Goal: Task Accomplishment & Management: Use online tool/utility

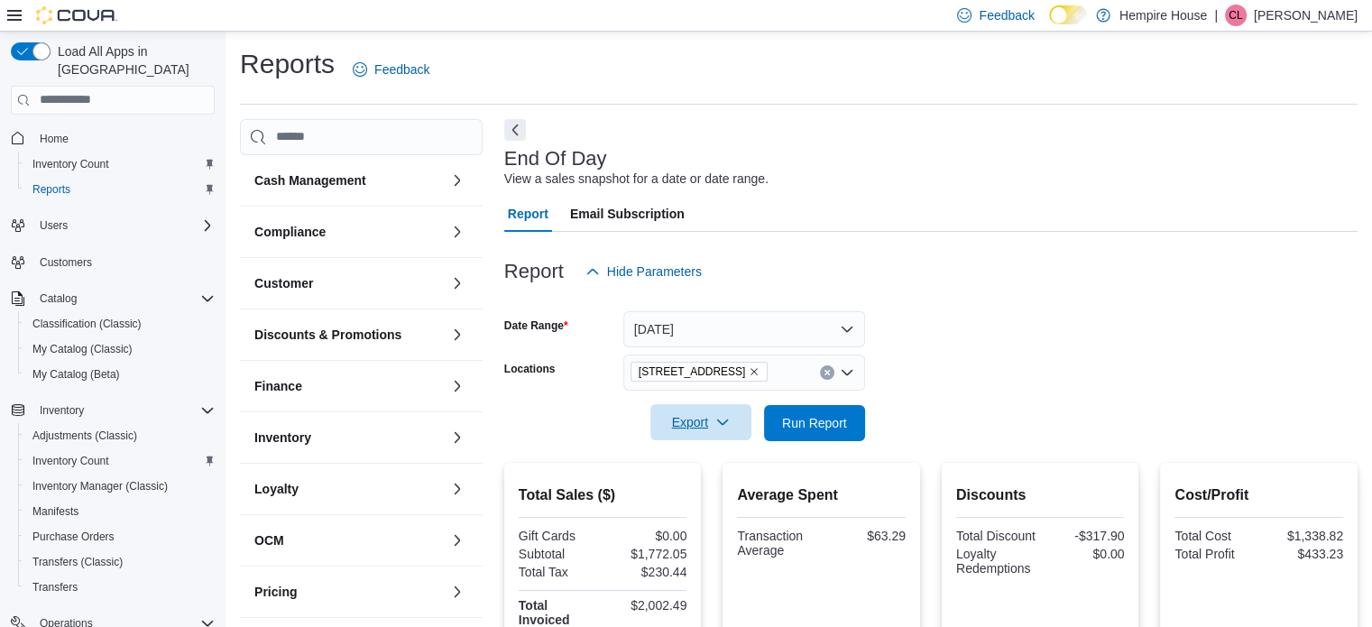
scroll to position [206, 0]
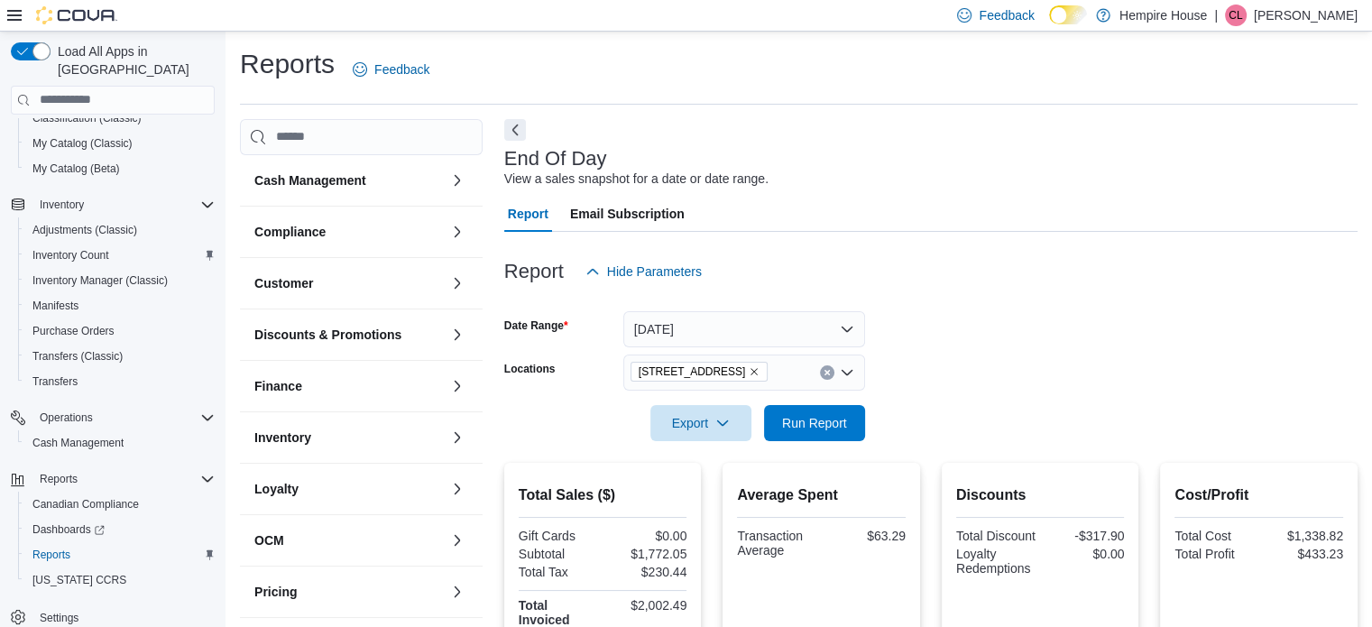
click at [818, 370] on div "[STREET_ADDRESS]" at bounding box center [744, 373] width 242 height 36
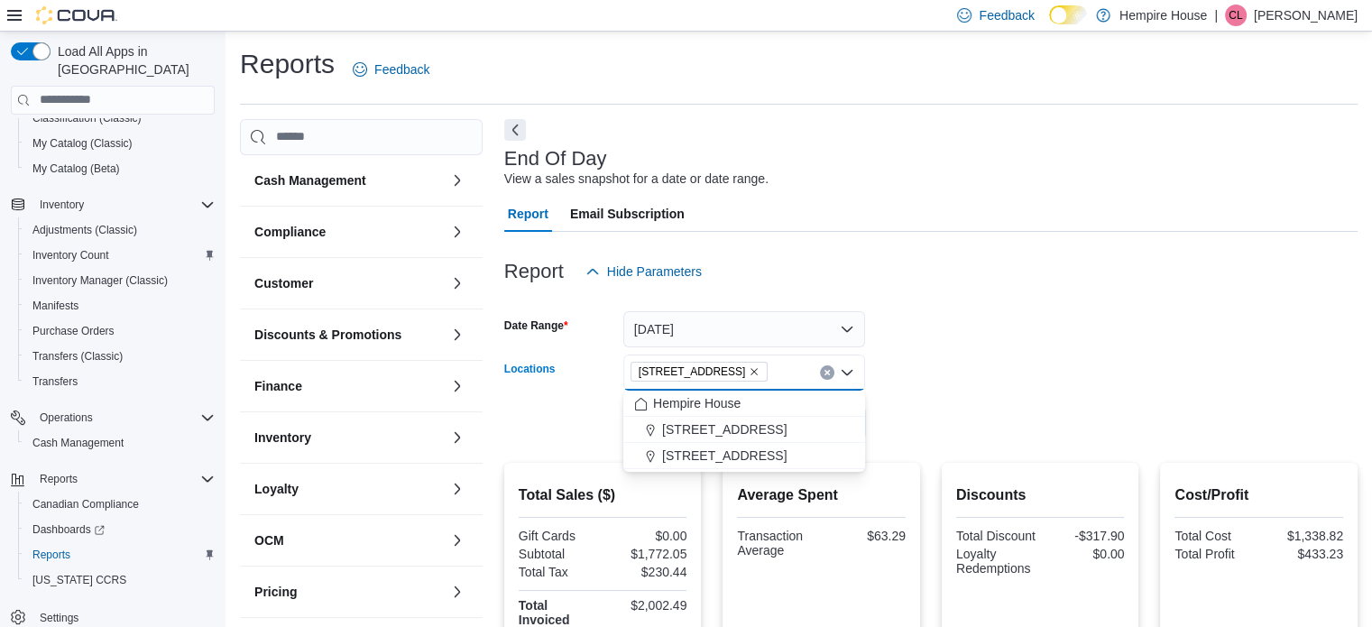
click at [827, 374] on icon "Clear input" at bounding box center [827, 372] width 7 height 7
click at [748, 430] on span "[STREET_ADDRESS]" at bounding box center [724, 429] width 125 height 18
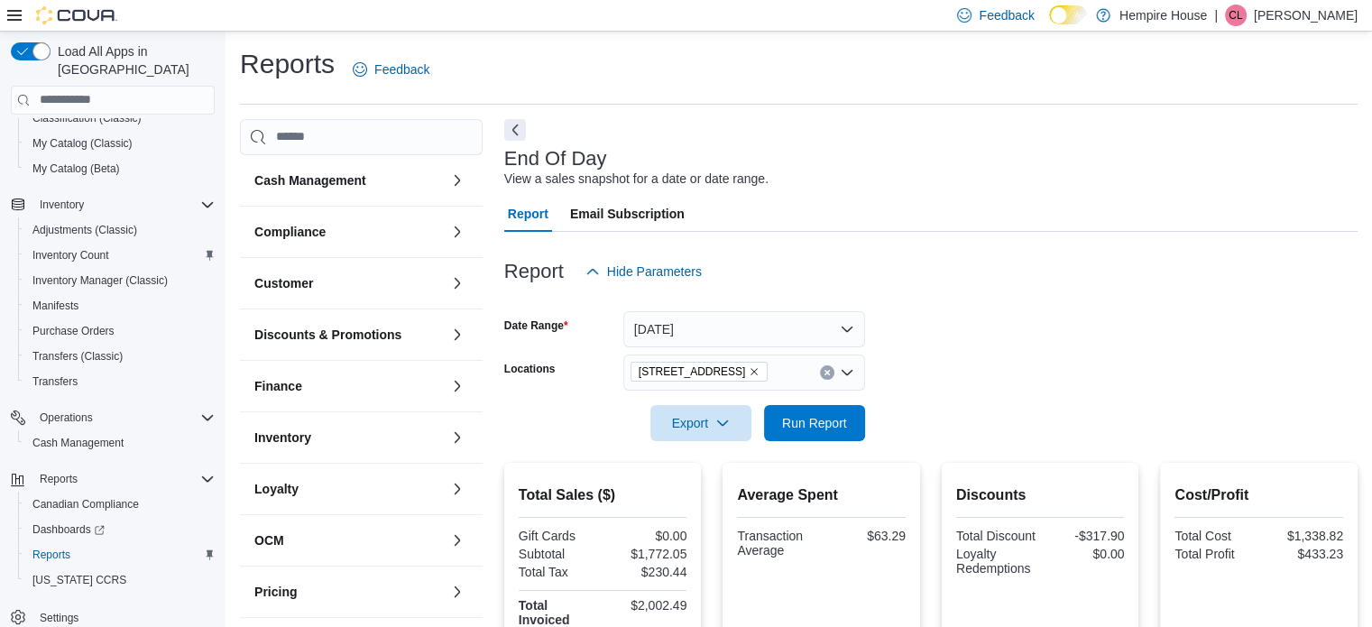
click at [885, 322] on form "Date Range [DATE] Locations [STREET_ADDRESS] Export Run Report" at bounding box center [930, 366] width 853 height 152
click at [805, 418] on span "Run Report" at bounding box center [814, 422] width 65 height 18
click at [824, 374] on icon "Clear input" at bounding box center [827, 372] width 7 height 7
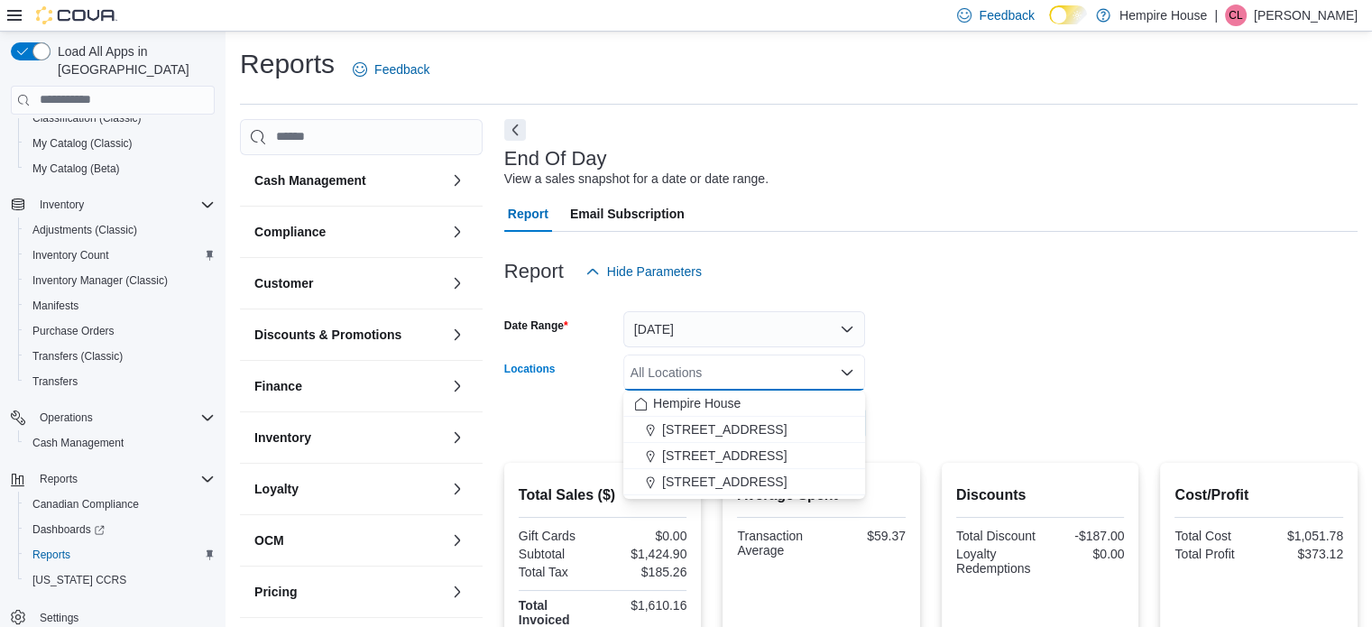
click at [679, 483] on span "[STREET_ADDRESS]" at bounding box center [724, 482] width 125 height 18
click at [961, 439] on div "Report Hide Parameters Date Range [DATE] Locations [STREET_ADDRESS] Combo box. …" at bounding box center [930, 632] width 853 height 801
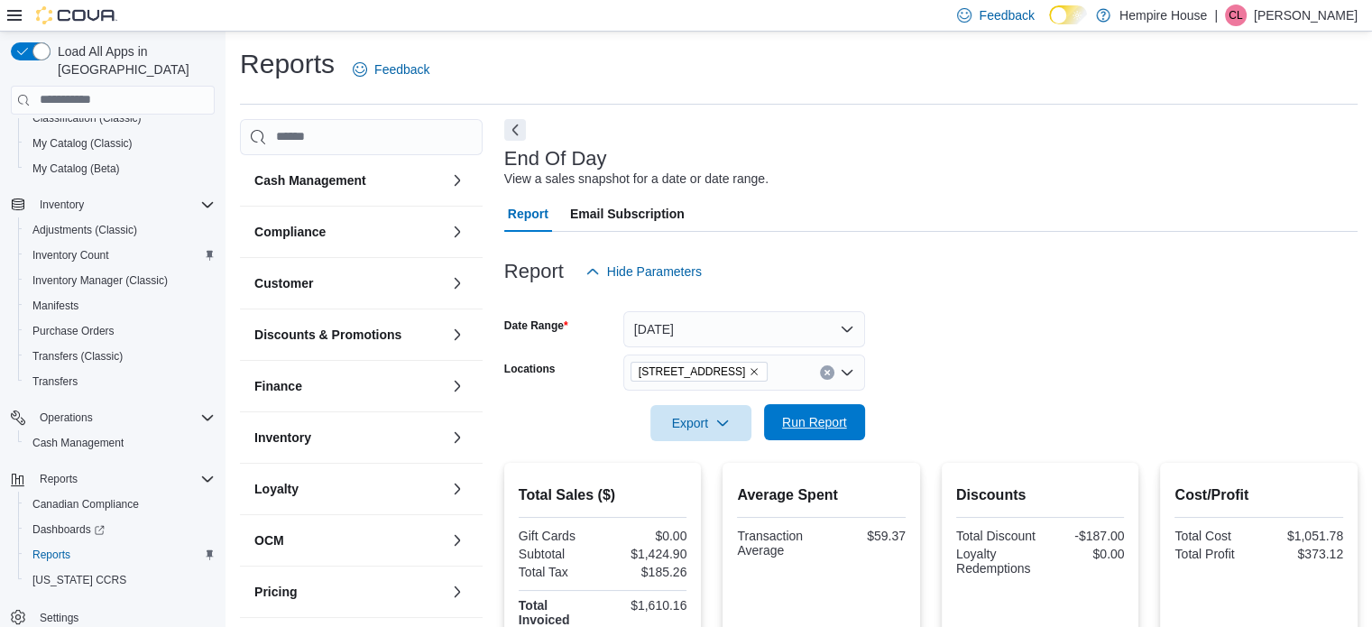
click at [807, 425] on span "Run Report" at bounding box center [814, 422] width 65 height 18
click at [824, 372] on icon "Clear input" at bounding box center [827, 372] width 7 height 7
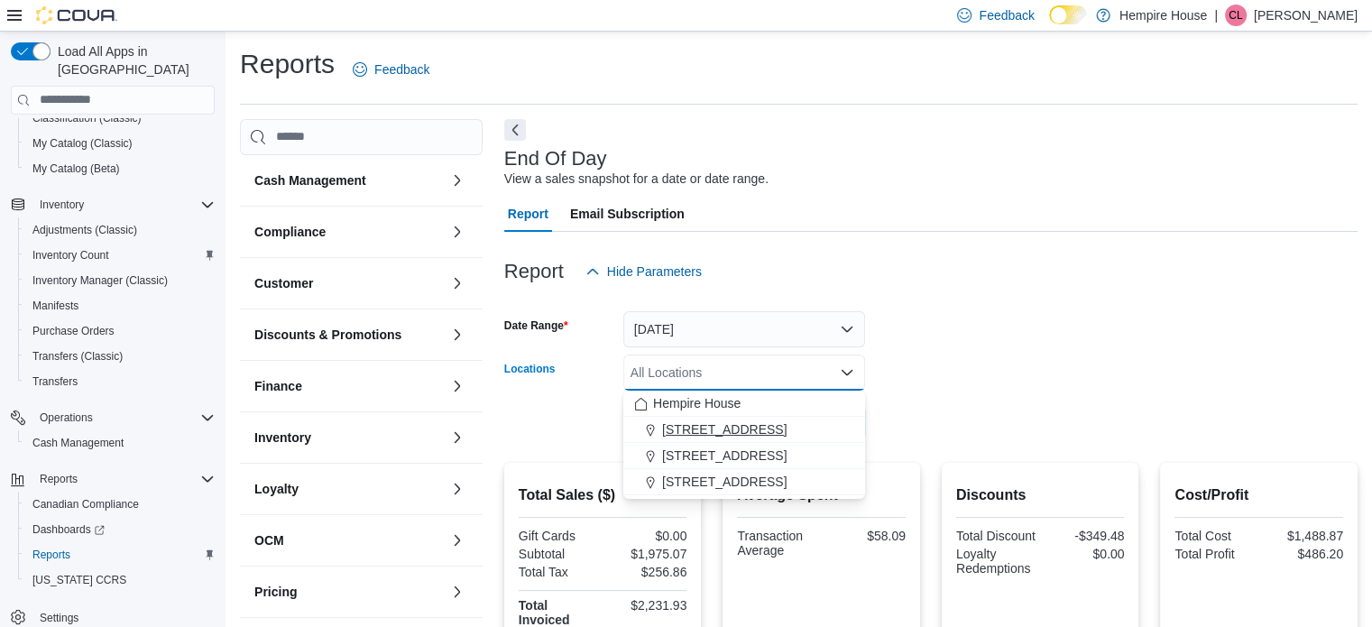
click at [762, 419] on button "[STREET_ADDRESS]" at bounding box center [744, 430] width 242 height 26
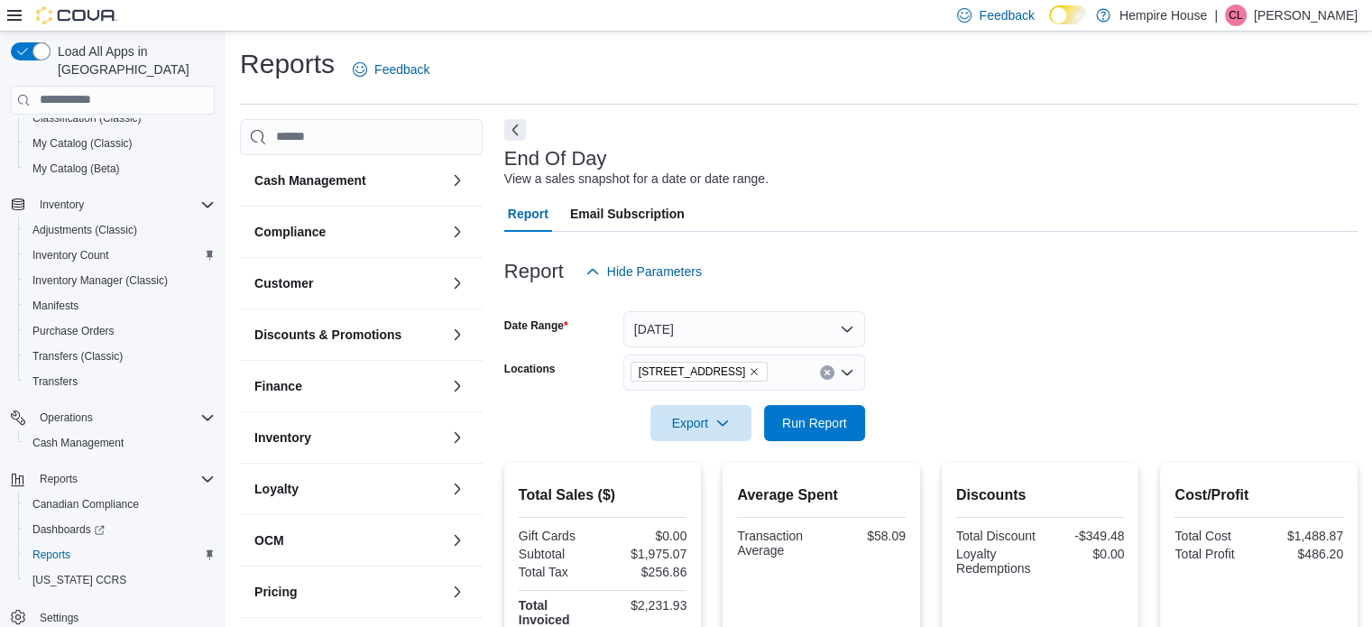
drag, startPoint x: 1001, startPoint y: 415, endPoint x: 882, endPoint y: 443, distance: 121.5
click at [999, 414] on form "Date Range [DATE] Locations [STREET_ADDRESS] Export Run Report" at bounding box center [930, 366] width 853 height 152
click at [838, 425] on span "Run Report" at bounding box center [814, 422] width 65 height 18
click at [826, 374] on icon "Clear input" at bounding box center [827, 372] width 5 height 5
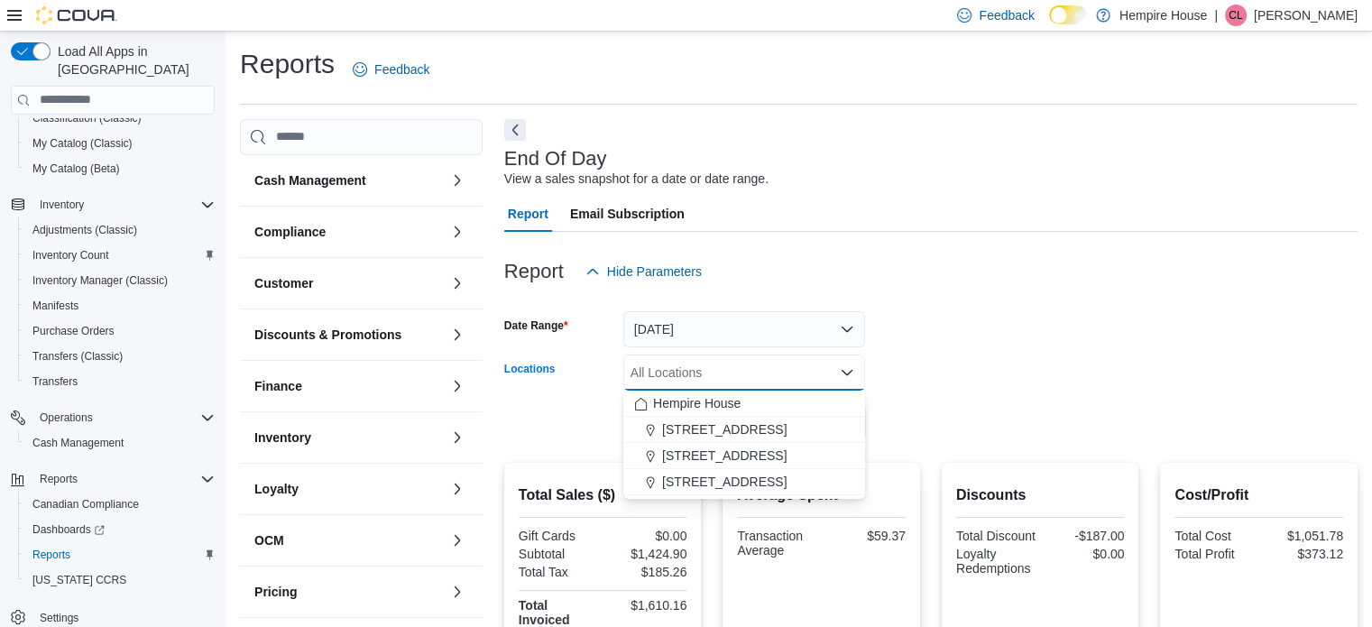
click at [733, 475] on span "[STREET_ADDRESS]" at bounding box center [724, 482] width 125 height 18
drag, startPoint x: 1132, startPoint y: 438, endPoint x: 963, endPoint y: 449, distance: 170.0
click at [1126, 436] on form "Date Range [DATE] Locations [STREET_ADDRESS] Combo box. Selected. [STREET_ADDRE…" at bounding box center [930, 366] width 853 height 152
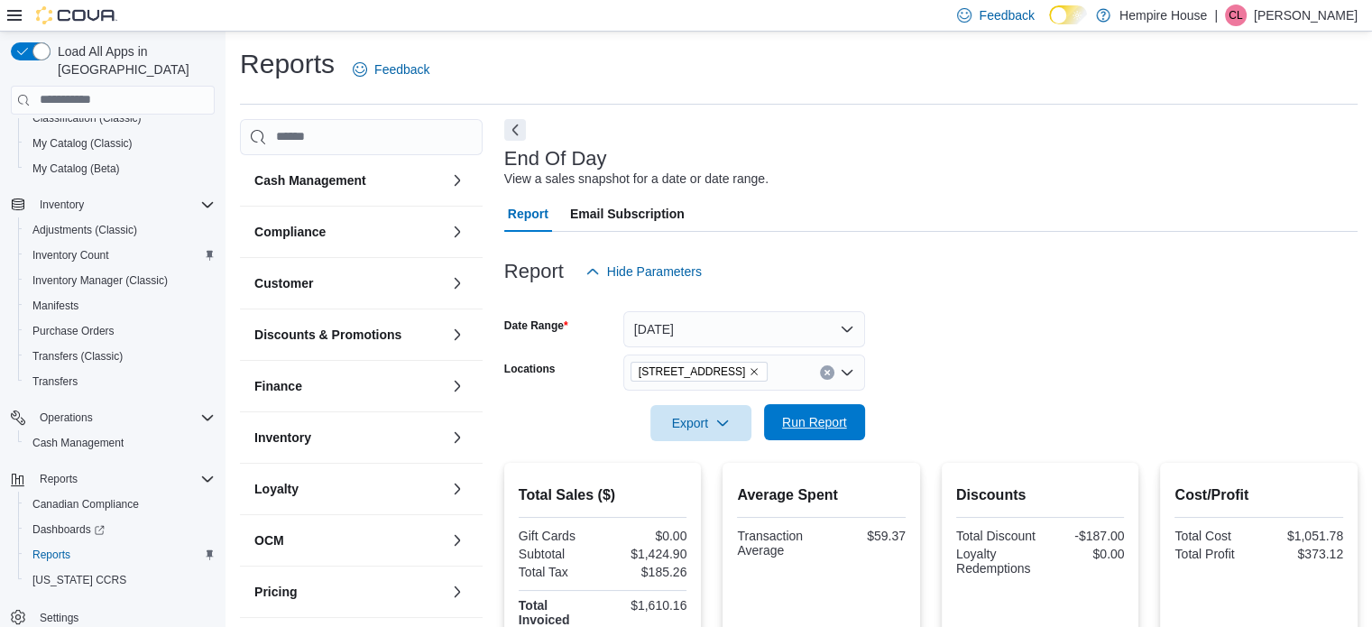
click at [816, 418] on span "Run Report" at bounding box center [814, 422] width 65 height 18
click at [828, 374] on icon "Clear input" at bounding box center [827, 372] width 5 height 5
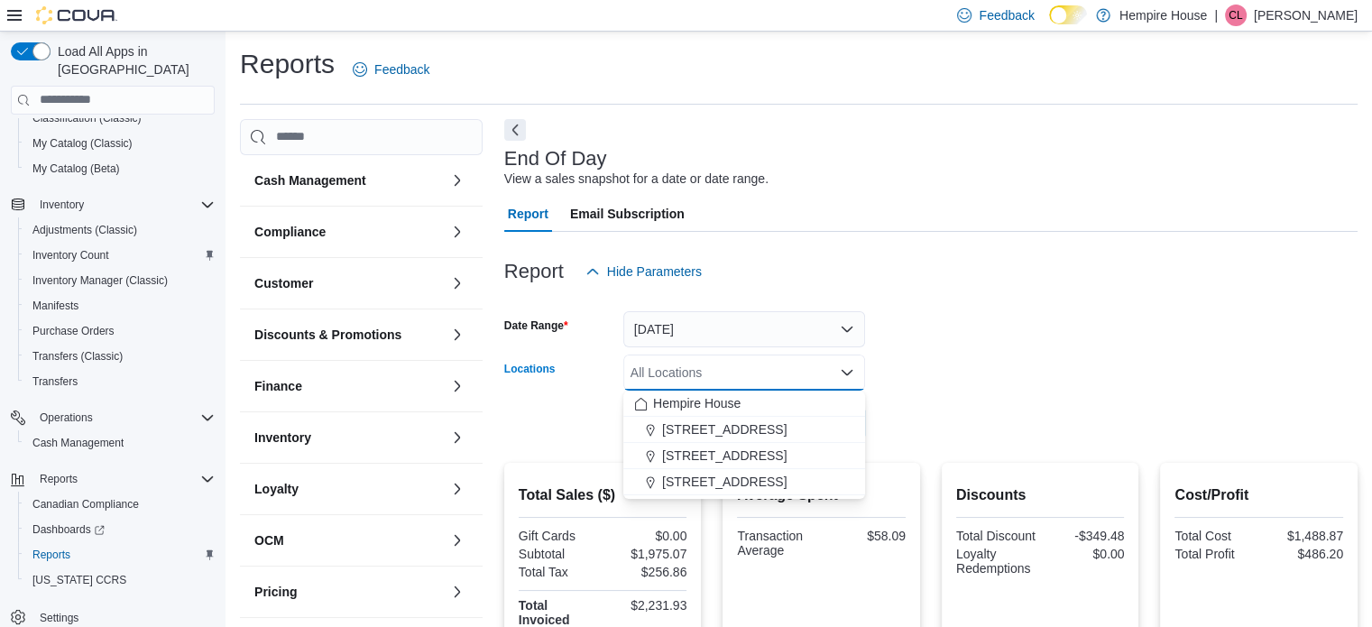
click at [963, 356] on form "Date Range [DATE] Locations All Locations Combo box. Selected. Combo box input.…" at bounding box center [930, 366] width 853 height 152
